Goal: Transaction & Acquisition: Subscribe to service/newsletter

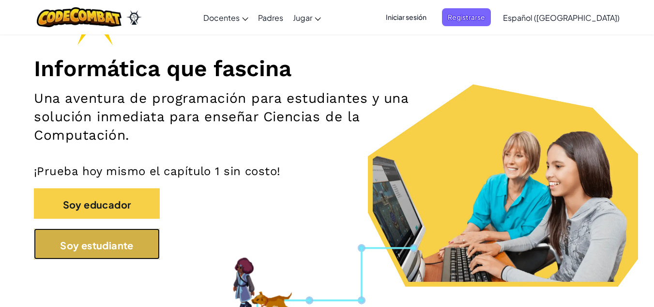
click at [115, 244] on font "Soy estudiante" at bounding box center [97, 244] width 74 height 12
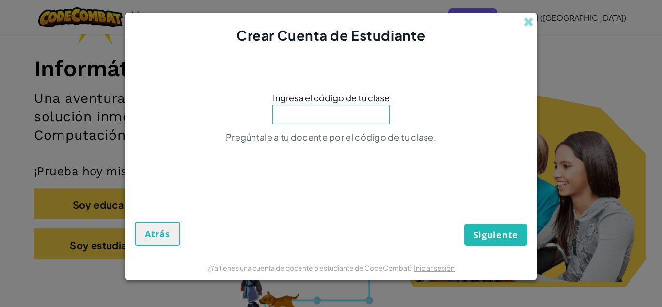
type input "t"
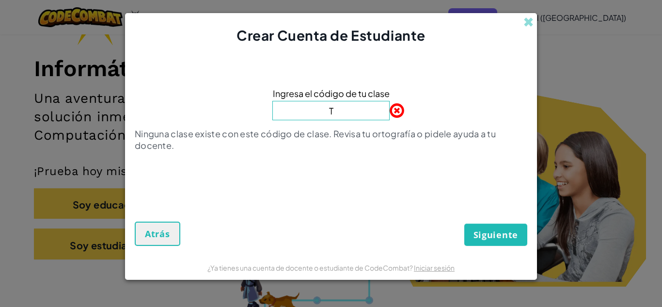
type input "TurnPageBell"
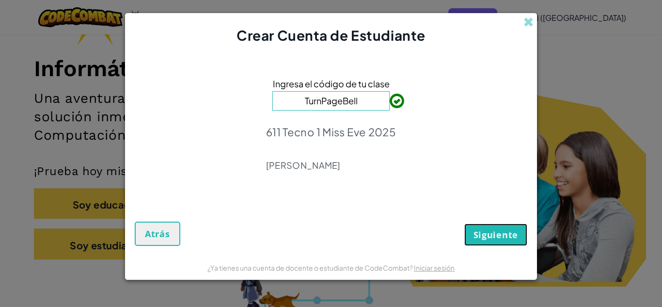
click at [506, 229] on font "Siguiente" at bounding box center [495, 235] width 45 height 12
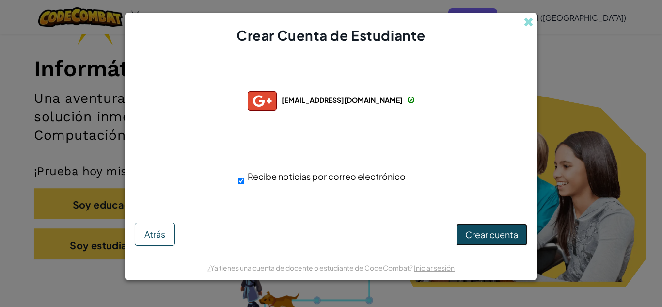
click at [499, 236] on font "Crear cuenta" at bounding box center [491, 234] width 53 height 11
click at [493, 237] on font "Crear cuenta" at bounding box center [491, 234] width 53 height 11
click at [330, 136] on div at bounding box center [330, 140] width 19 height 20
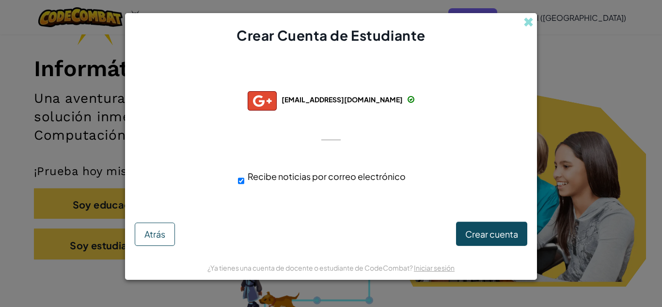
drag, startPoint x: 330, startPoint y: 136, endPoint x: 240, endPoint y: 182, distance: 100.9
click at [240, 182] on div "Conectado exitosamente con: [EMAIL_ADDRESS][DOMAIN_NAME] [EMAIL_ADDRESS][DOMAIN…" at bounding box center [330, 135] width 387 height 160
click at [240, 182] on input "Recibe noticias por correo electrónico" at bounding box center [241, 180] width 6 height 19
checkbox input "false"
click at [331, 141] on div at bounding box center [330, 140] width 19 height 20
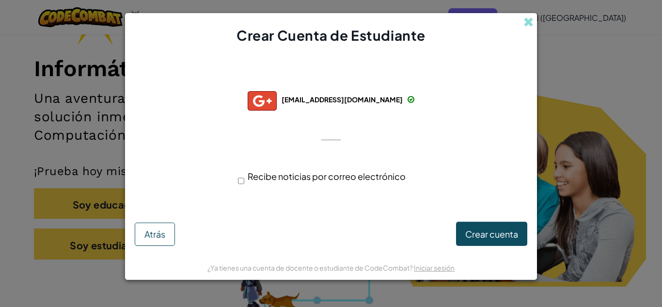
click at [331, 137] on div at bounding box center [330, 140] width 19 height 20
click at [502, 239] on font "Crear cuenta" at bounding box center [491, 234] width 53 height 11
click at [526, 24] on span at bounding box center [528, 22] width 10 height 10
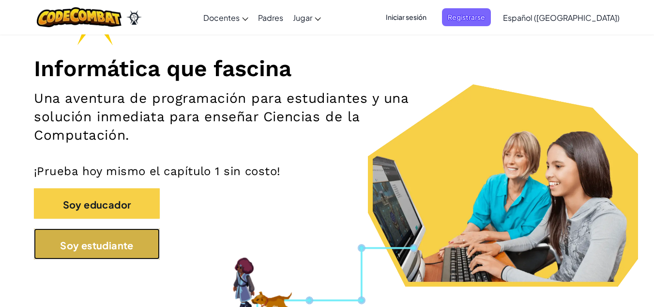
click at [108, 259] on button "Soy estudiante" at bounding box center [97, 243] width 126 height 31
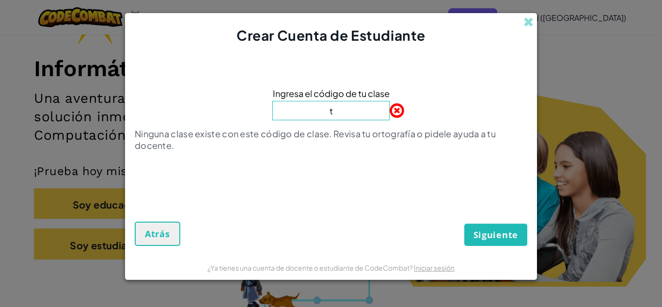
type input "TurnPageBell"
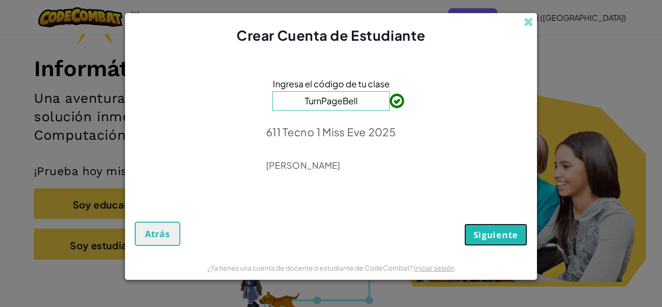
click at [494, 234] on font "Siguiente" at bounding box center [495, 235] width 45 height 12
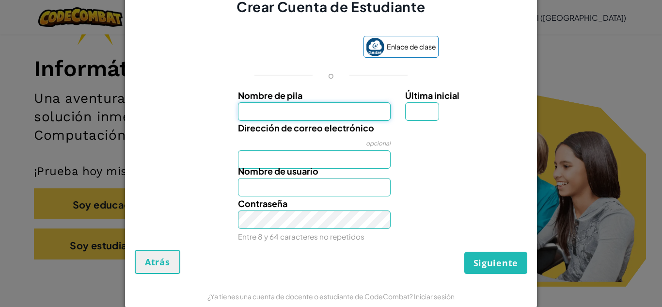
click at [330, 110] on input "Nombre de pila" at bounding box center [314, 111] width 153 height 18
type input "[PERSON_NAME]"
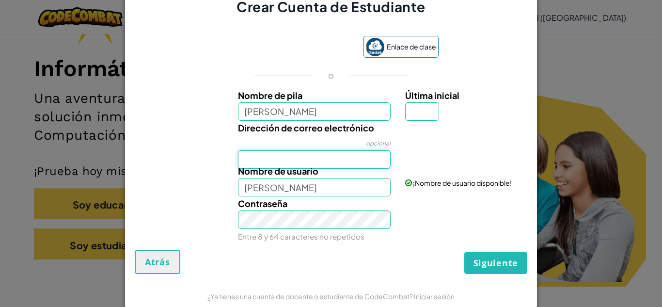
click at [335, 158] on input "Dirección de correo electrónico" at bounding box center [314, 159] width 153 height 18
type input "[EMAIL_ADDRESS][DOMAIN_NAME]"
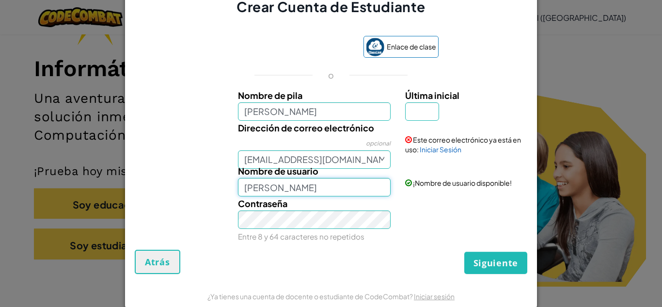
click at [356, 187] on input "[PERSON_NAME]" at bounding box center [314, 187] width 153 height 18
type input "M"
click at [270, 190] on input "Mely" at bounding box center [314, 186] width 153 height 18
type input "[EMAIL_ADDRESS][DOMAIN_NAME]"
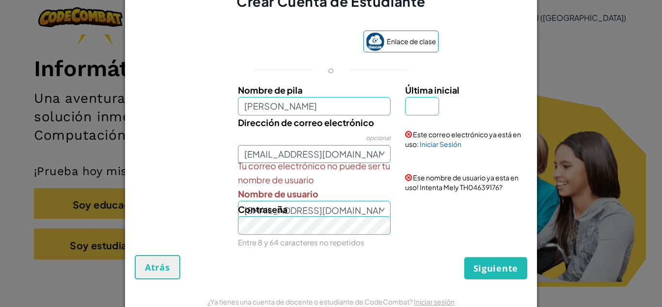
click at [355, 205] on div "Contraseña Entre 8 y 64 caracteres no repetidos" at bounding box center [315, 225] width 168 height 47
click at [368, 211] on div "Contraseña Entre 8 y 64 caracteres no repetidos" at bounding box center [315, 225] width 168 height 47
click at [145, 270] on font "Atrás" at bounding box center [157, 267] width 25 height 12
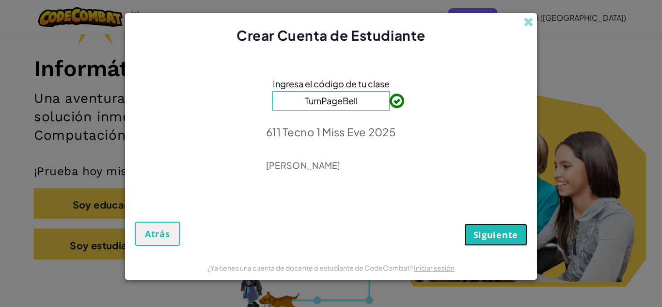
click at [503, 234] on font "Siguiente" at bounding box center [495, 235] width 45 height 12
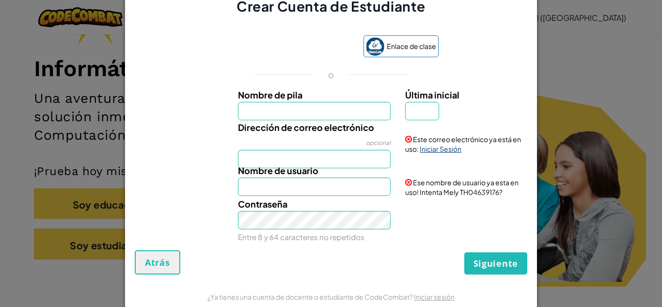
click at [437, 150] on font "Iniciar Sesión" at bounding box center [440, 148] width 42 height 9
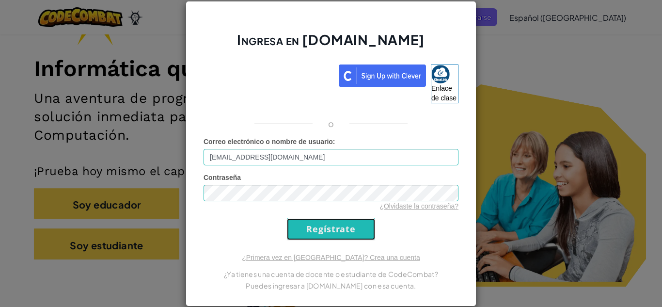
click at [324, 224] on input "Regístrate" at bounding box center [331, 229] width 88 height 22
